Goal: Task Accomplishment & Management: Manage account settings

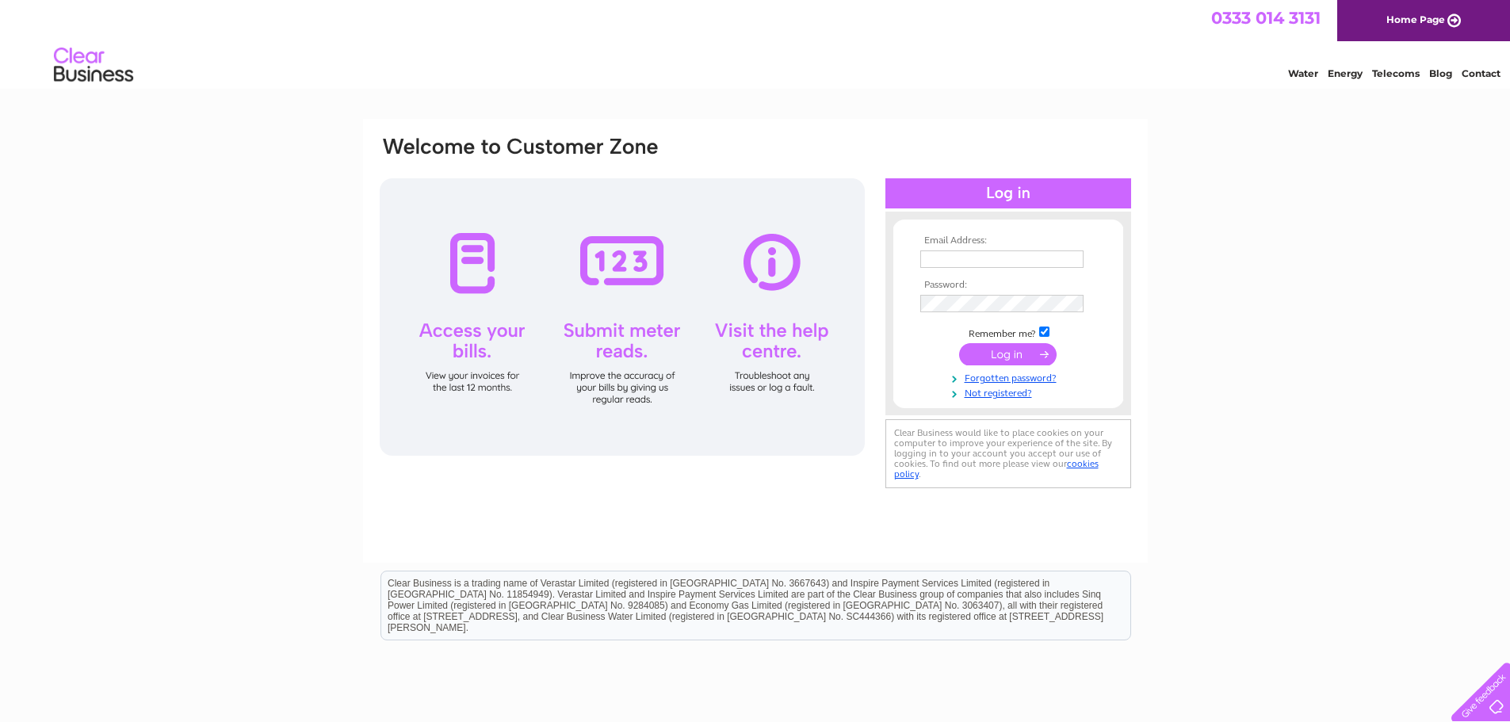
type input "judithsjwest@outlook.com"
click at [1026, 352] on input "submit" at bounding box center [1007, 354] width 97 height 22
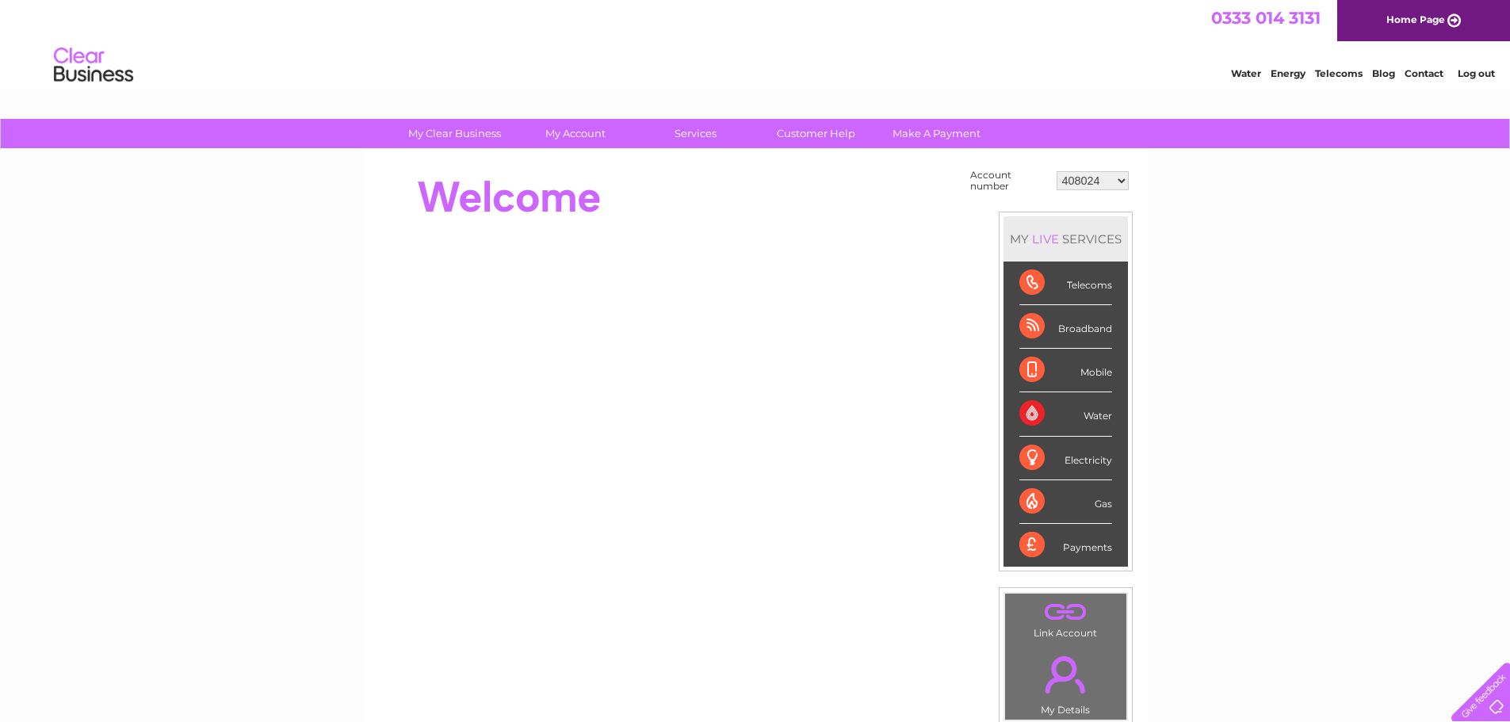
click at [1108, 177] on select "408024 418901 452618 452619 452620 452623 30312364" at bounding box center [1092, 180] width 72 height 19
select select "418901"
click at [1056, 171] on select "408024 418901 452618 452619 452620 452623 30312364" at bounding box center [1092, 180] width 72 height 19
click at [1120, 174] on select "408024 418901 452618 452619 452620 452623 30312364" at bounding box center [1092, 180] width 72 height 19
select select "452618"
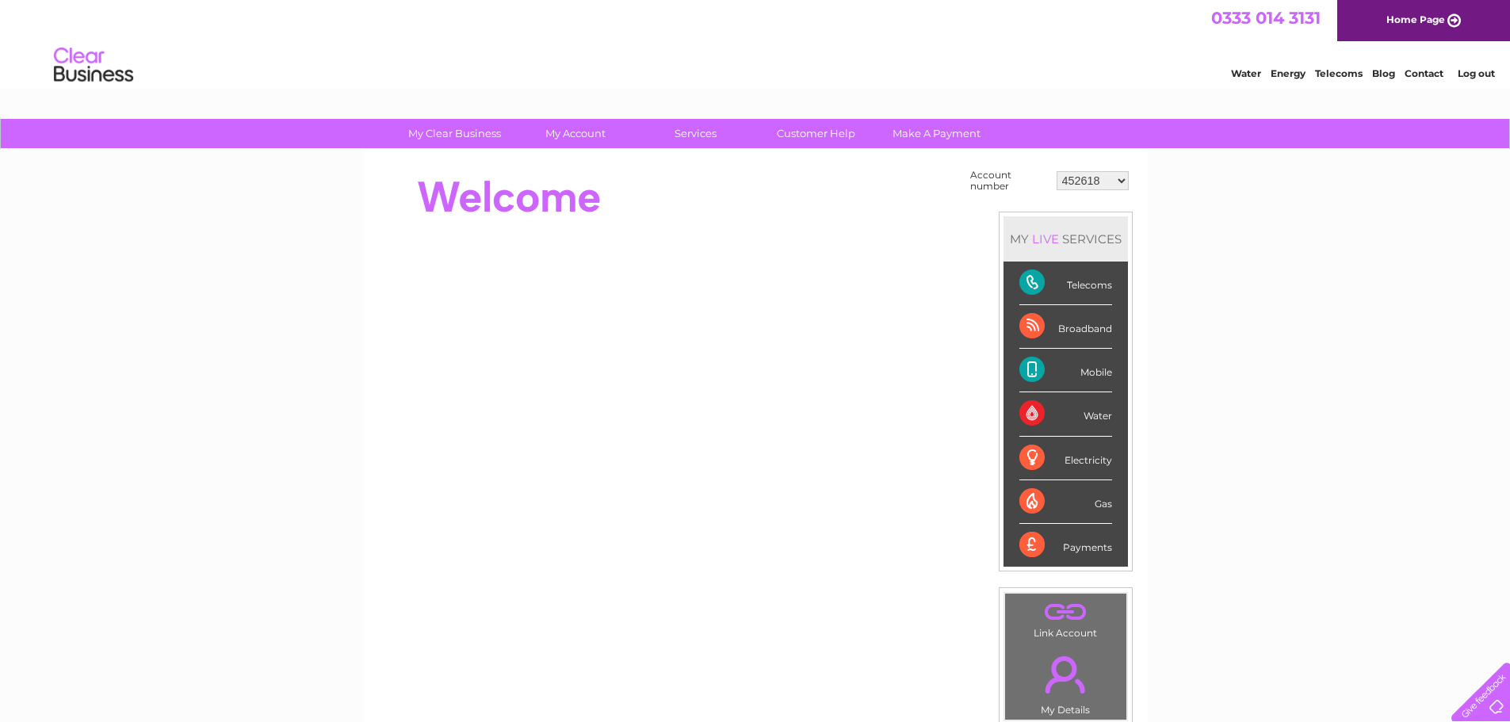
click at [1056, 171] on select "408024 418901 452618 452619 452620 452623 30312364" at bounding box center [1092, 180] width 72 height 19
click at [1116, 177] on select "408024 418901 452618 452619 452620 452623 30312364" at bounding box center [1092, 180] width 72 height 19
select select "452619"
click at [1056, 171] on select "408024 418901 452618 452619 452620 452623 30312364" at bounding box center [1092, 180] width 72 height 19
click at [1121, 180] on select "408024 418901 452618 452619 452620 452623 30312364" at bounding box center [1092, 180] width 72 height 19
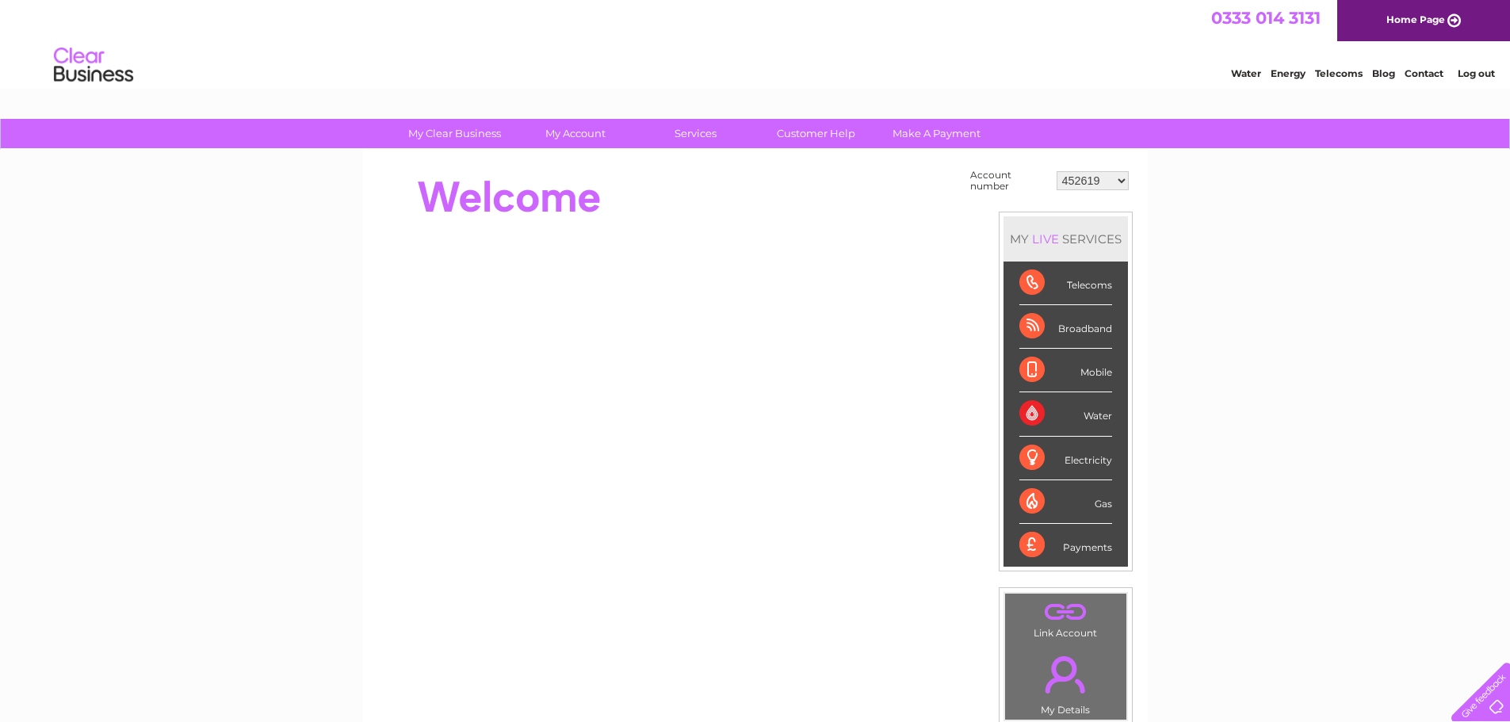
select select "452620"
click at [1056, 171] on select "408024 418901 452618 452619 452620 452623 30312364" at bounding box center [1092, 180] width 72 height 19
click at [1116, 176] on select "408024 418901 452618 452619 452620 452623 30312364" at bounding box center [1092, 180] width 72 height 19
select select "452623"
click at [1056, 171] on select "408024 418901 452618 452619 452620 452623 30312364" at bounding box center [1092, 180] width 72 height 19
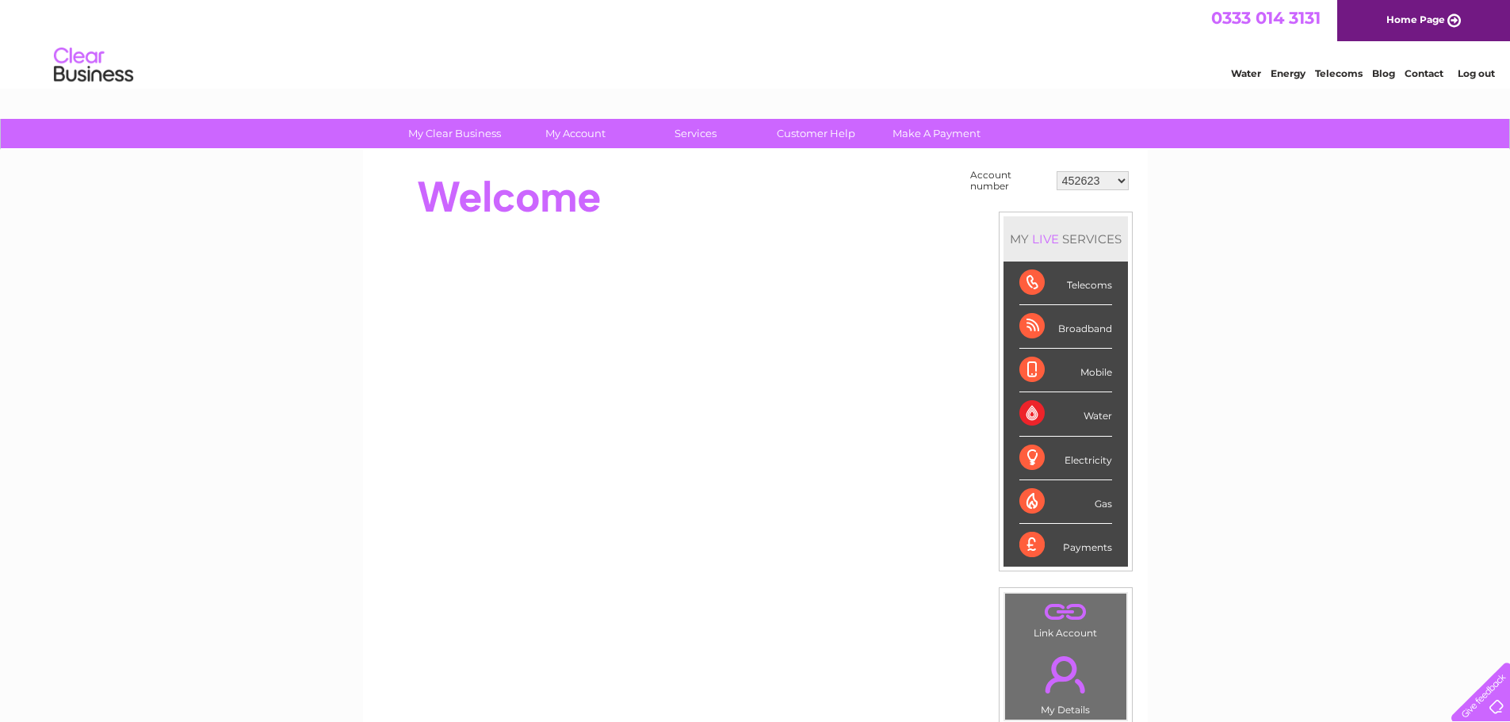
click at [1120, 174] on select "408024 418901 452618 452619 452620 452623 30312364" at bounding box center [1092, 180] width 72 height 19
select select "30312364"
click at [1056, 171] on select "408024 418901 452618 452619 452620 452623 30312364" at bounding box center [1092, 180] width 72 height 19
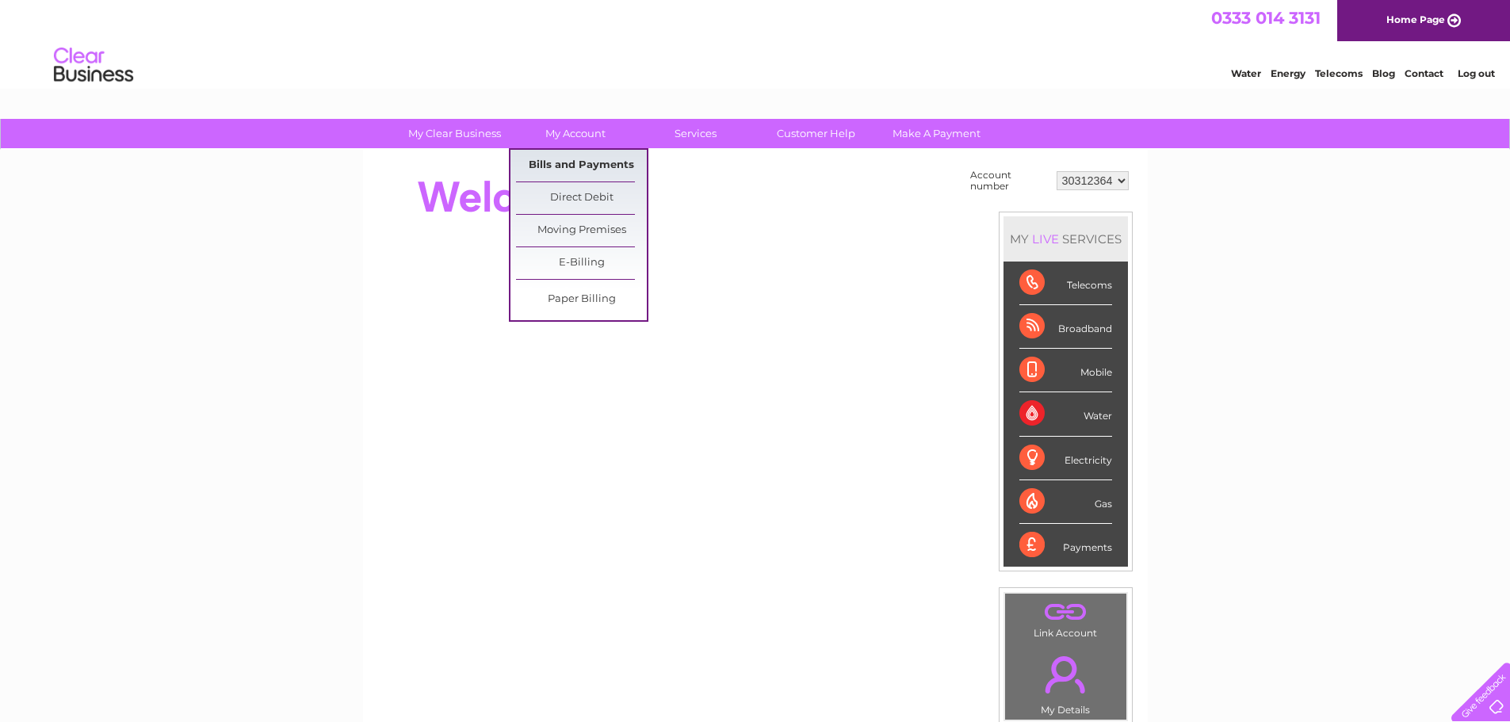
click at [559, 166] on link "Bills and Payments" at bounding box center [581, 166] width 131 height 32
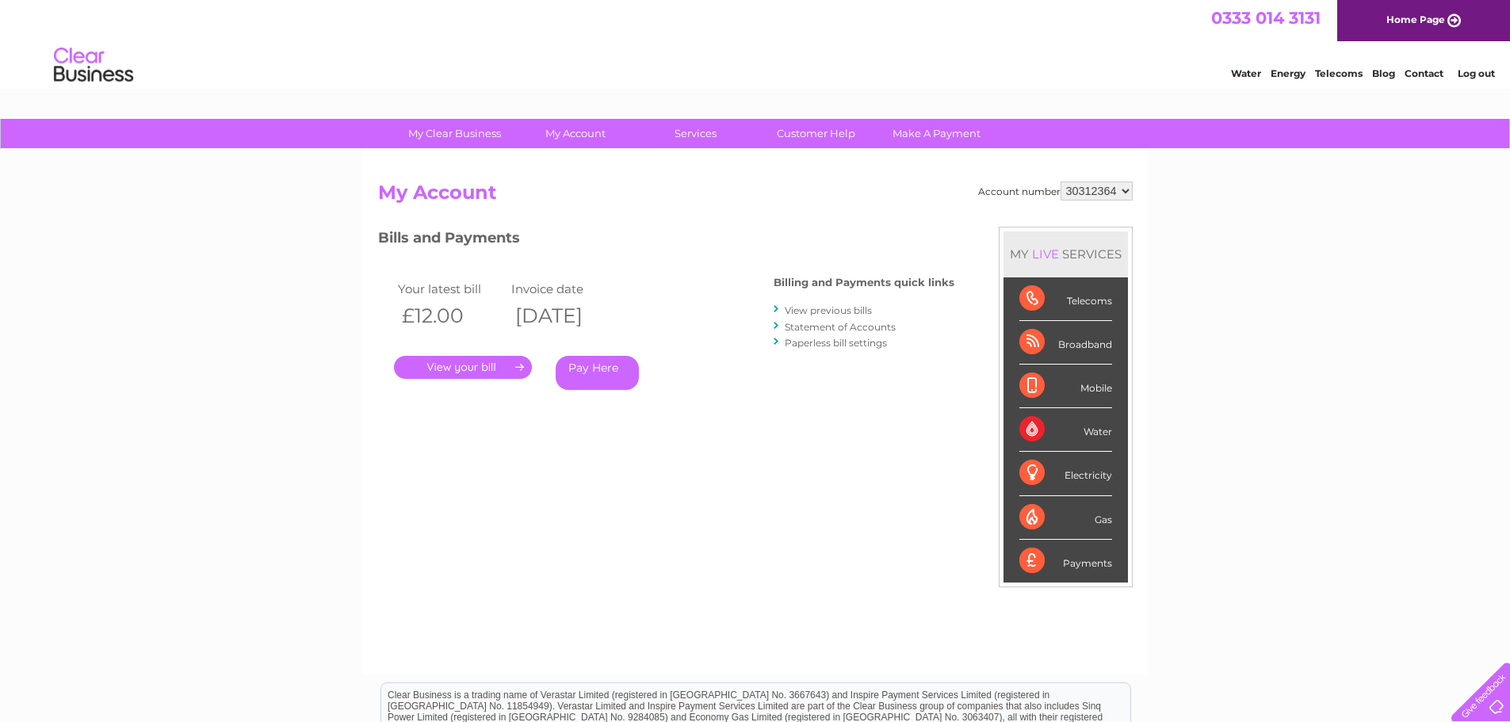
click at [1123, 186] on select "408024 418901 452618 452619 452620 452623 30312364" at bounding box center [1096, 190] width 72 height 19
select select "418901"
click at [1060, 181] on select "408024 418901 452618 452619 452620 452623 30312364" at bounding box center [1096, 190] width 72 height 19
drag, startPoint x: 0, startPoint y: 0, endPoint x: 1126, endPoint y: 191, distance: 1142.1
click at [1126, 191] on select "408024 418901 452618 452619 452620 452623 30312364" at bounding box center [1096, 190] width 72 height 19
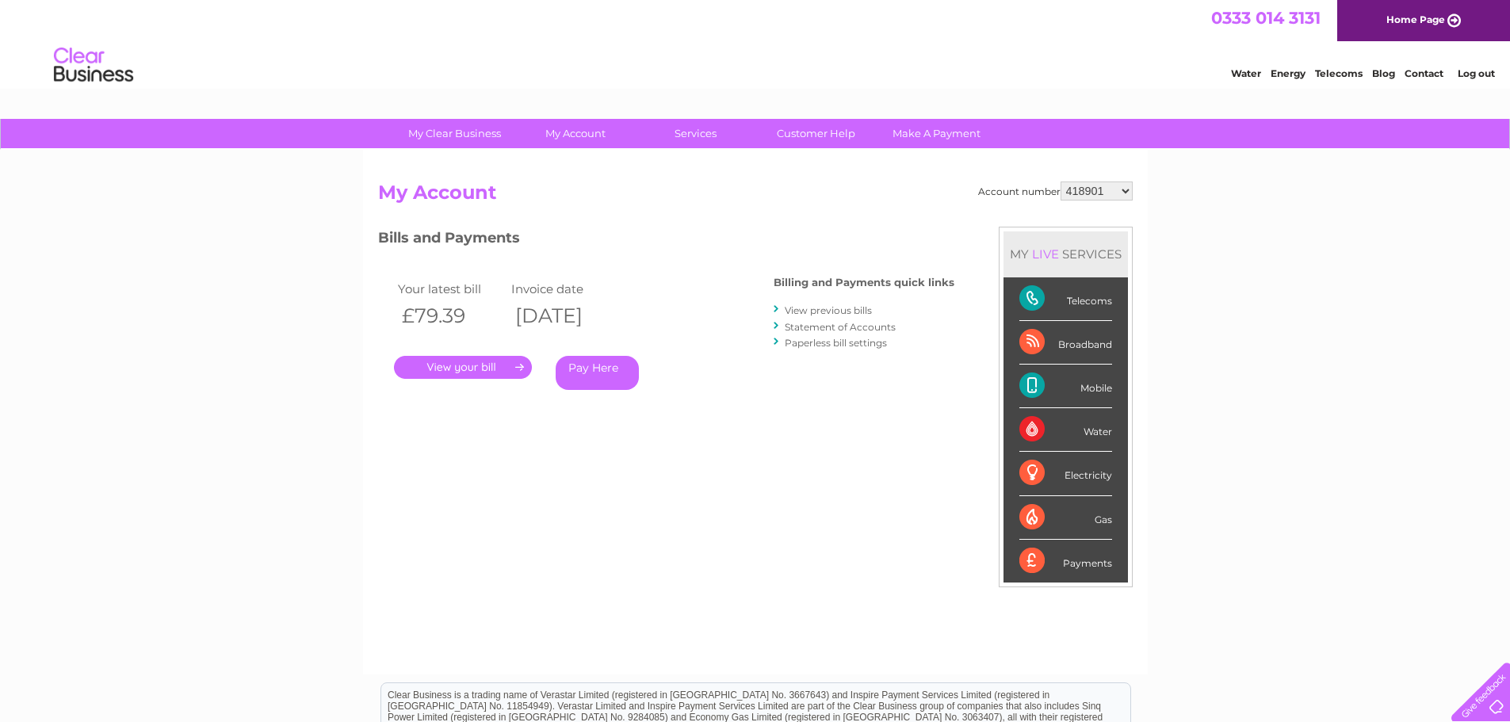
select select "452618"
click at [1060, 181] on select "408024 418901 452618 452619 452620 452623 30312364" at bounding box center [1096, 190] width 72 height 19
drag, startPoint x: 1124, startPoint y: 247, endPoint x: 1126, endPoint y: 218, distance: 29.4
click at [1126, 218] on div "Account number 408024 418901 452618 452619 452620 452623 30312364 My Account MY…" at bounding box center [755, 419] width 754 height 477
click at [1126, 195] on select "408024 418901 452618 452619 452620 452623 30312364" at bounding box center [1096, 190] width 72 height 19
